Goal: Transaction & Acquisition: Purchase product/service

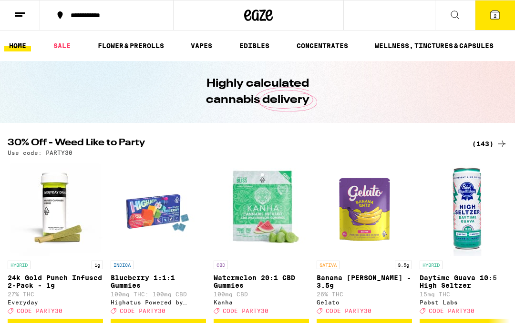
click at [488, 142] on div "(143)" at bounding box center [489, 143] width 35 height 11
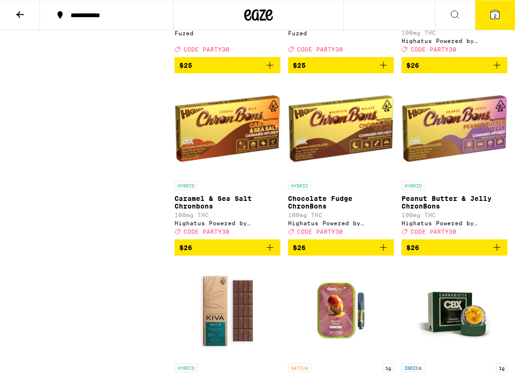
scroll to position [4973, 0]
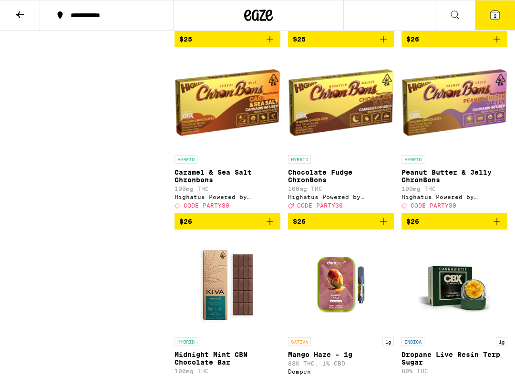
click at [389, 47] on button "$25" at bounding box center [341, 39] width 106 height 16
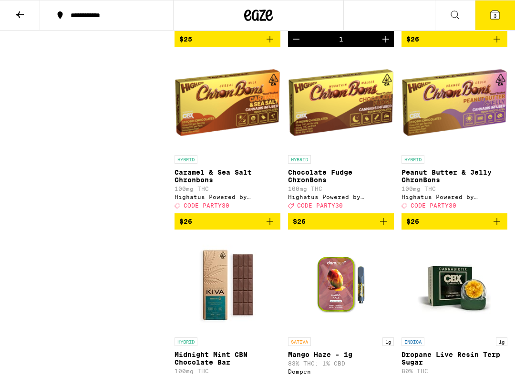
click at [266, 45] on icon "Add to bag" at bounding box center [269, 38] width 11 height 11
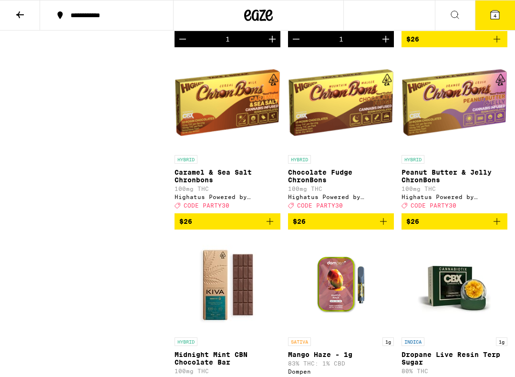
click at [494, 17] on span "4" at bounding box center [494, 16] width 3 height 6
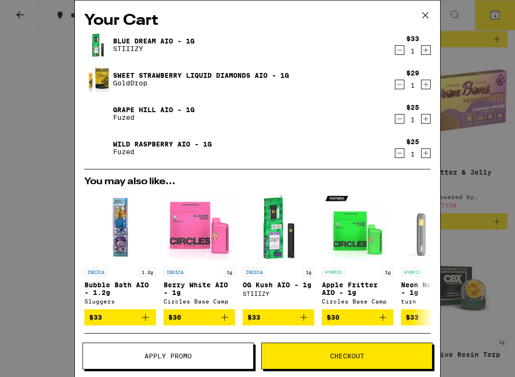
click at [398, 50] on icon "Decrement" at bounding box center [399, 49] width 9 height 11
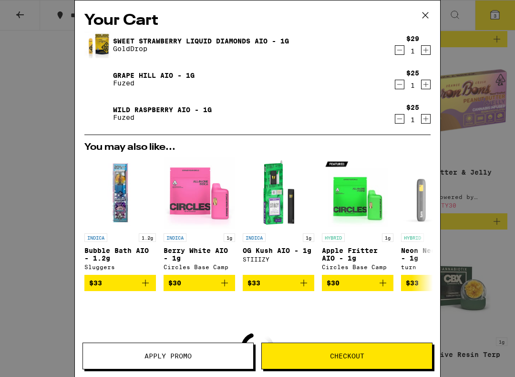
click at [402, 51] on icon "Decrement" at bounding box center [399, 49] width 9 height 11
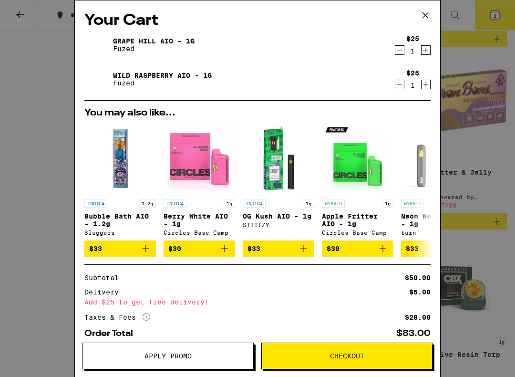
click at [227, 323] on span "Apply Promo" at bounding box center [168, 355] width 170 height 7
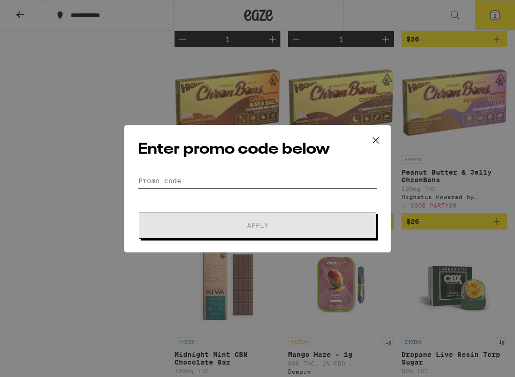
click at [352, 180] on input "Promo Code" at bounding box center [257, 181] width 239 height 14
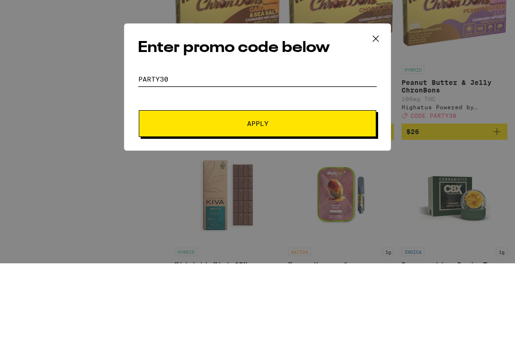
type input "Party30"
click at [338, 210] on span "Apply" at bounding box center [258, 213] width 172 height 7
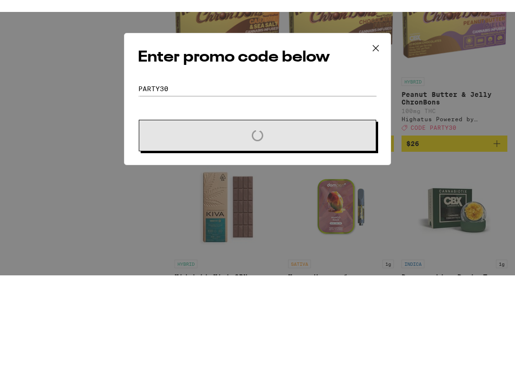
scroll to position [5062, 0]
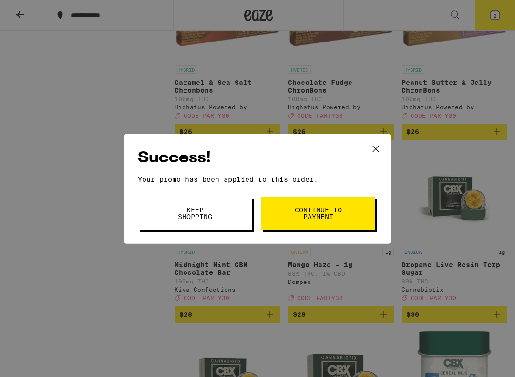
click at [333, 204] on button "Continue to payment" at bounding box center [318, 212] width 114 height 33
